Goal: Task Accomplishment & Management: Use online tool/utility

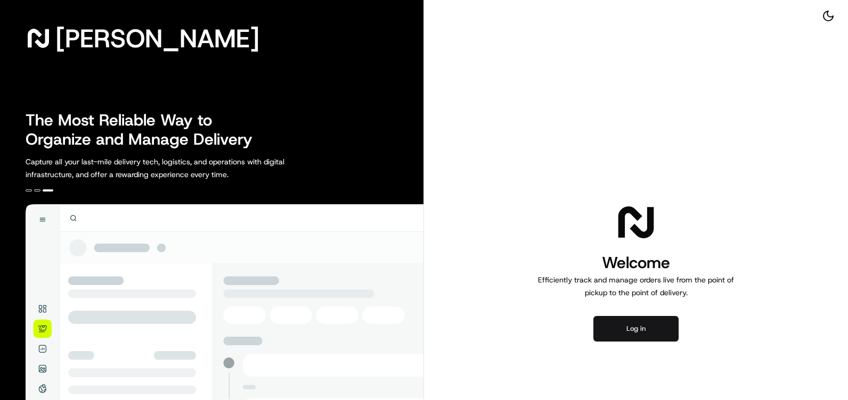
click at [636, 329] on button "Log in" at bounding box center [635, 329] width 85 height 26
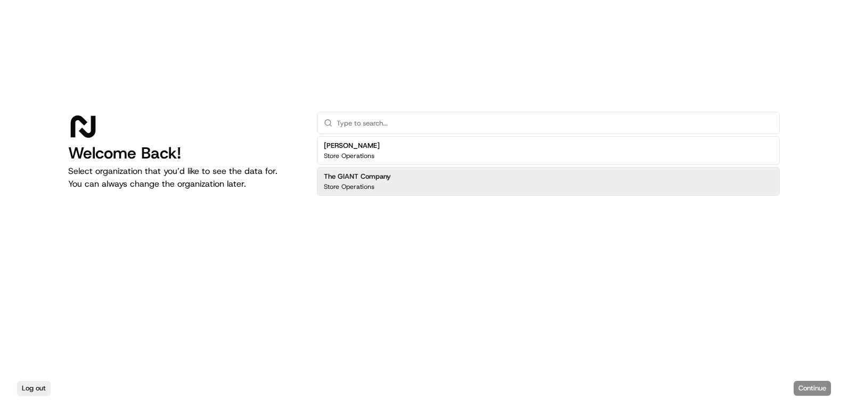
click at [355, 183] on p "Store Operations" at bounding box center [349, 187] width 51 height 9
click at [805, 390] on button "Continue" at bounding box center [811, 388] width 37 height 15
